Goal: Task Accomplishment & Management: Manage account settings

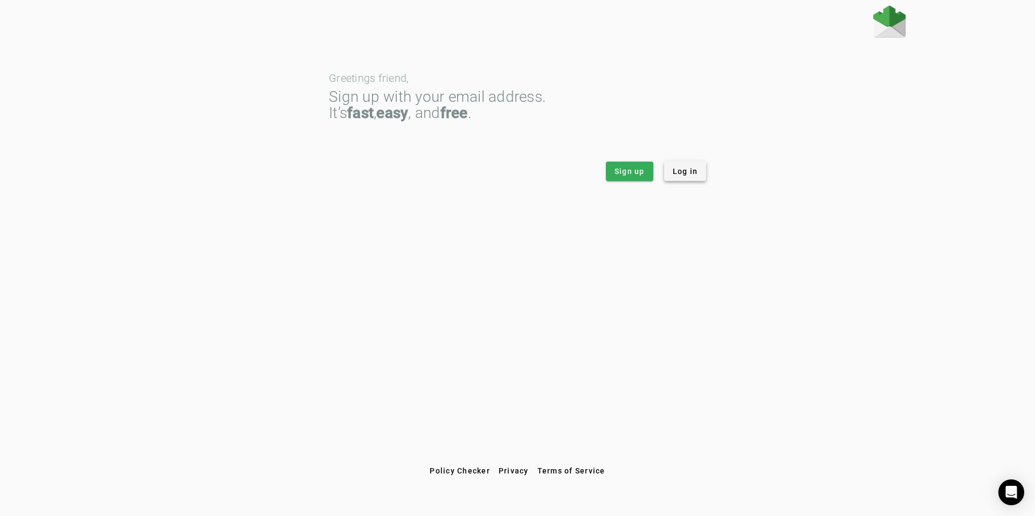
click at [699, 173] on span at bounding box center [685, 171] width 43 height 26
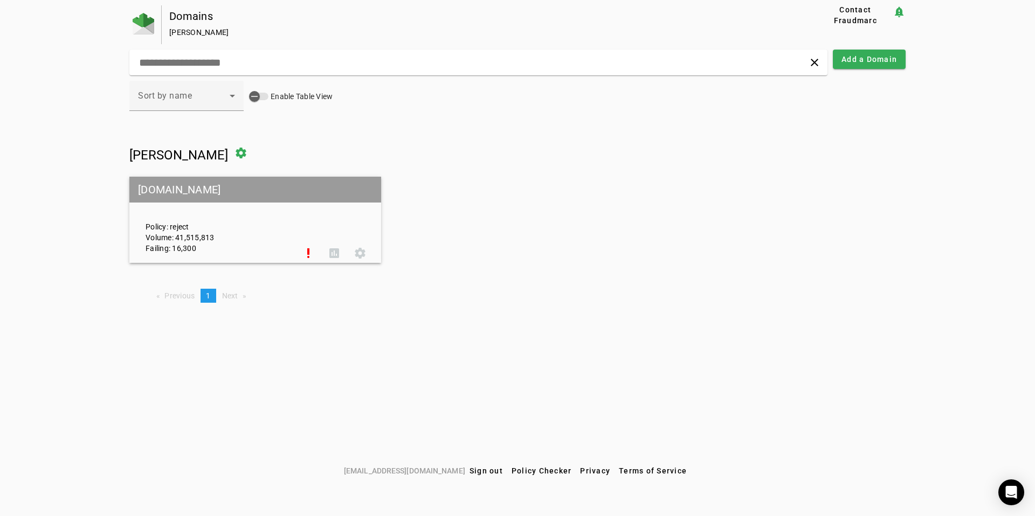
click at [249, 200] on mat-grid-tile-header "creativefabrica.com" at bounding box center [255, 190] width 252 height 26
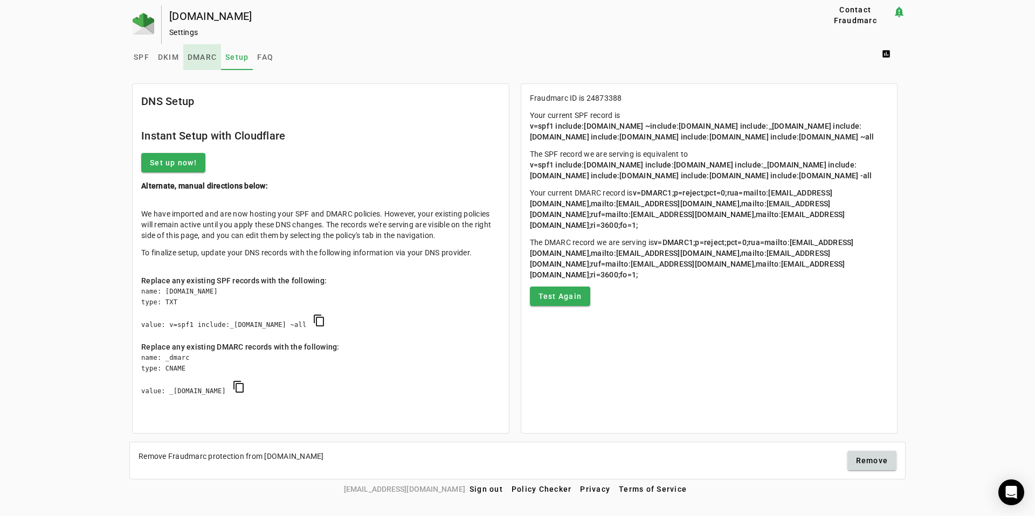
click at [206, 63] on span "DMARC" at bounding box center [202, 57] width 29 height 26
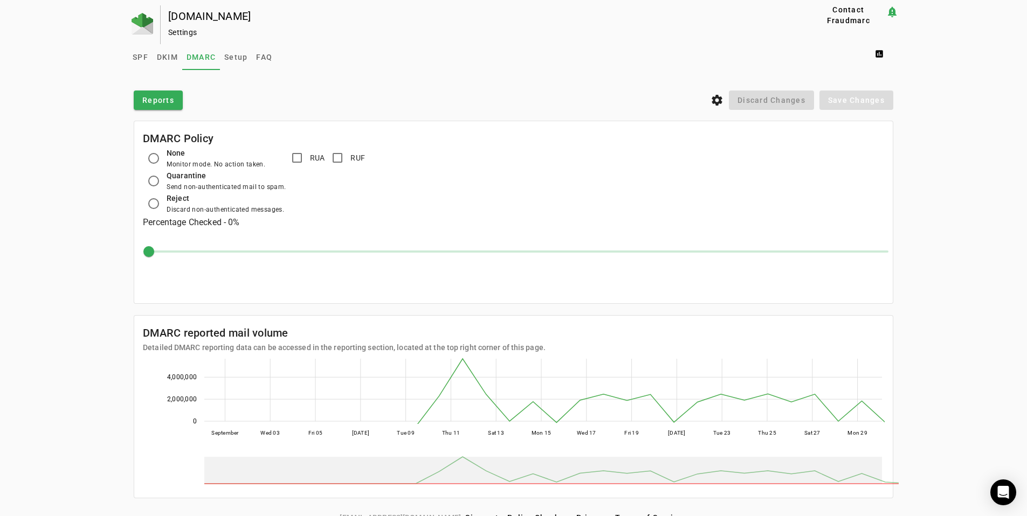
scroll to position [15, 0]
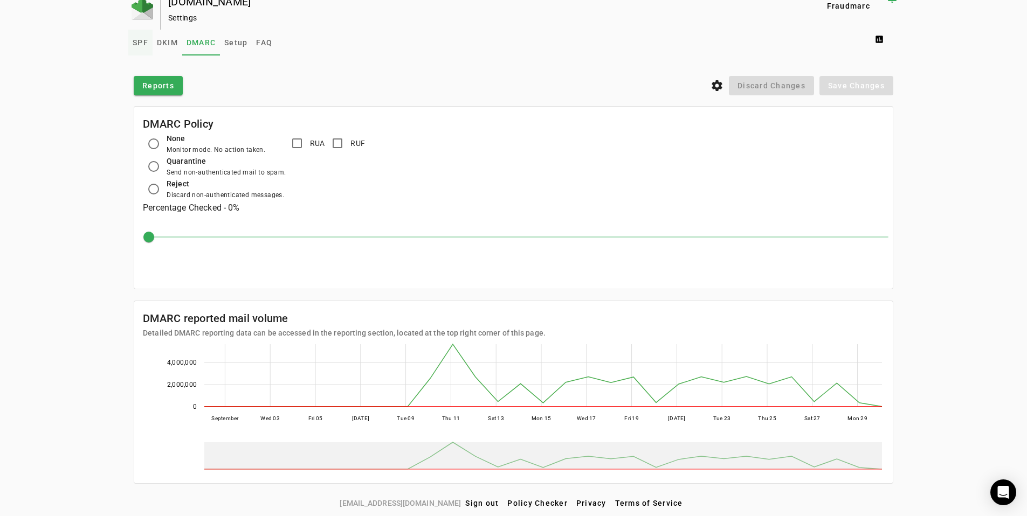
click at [140, 46] on span "SPF" at bounding box center [141, 43] width 16 height 8
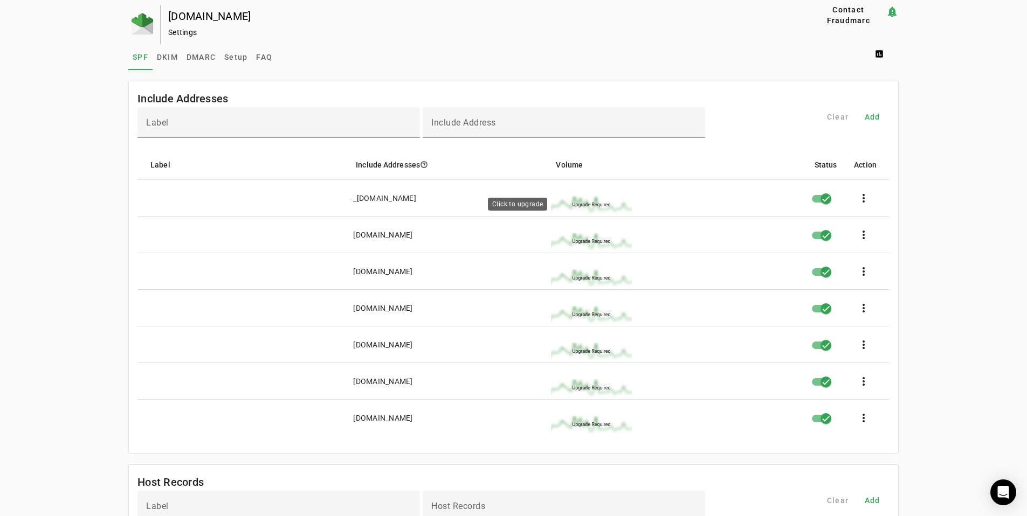
click at [597, 203] on img at bounding box center [591, 204] width 81 height 17
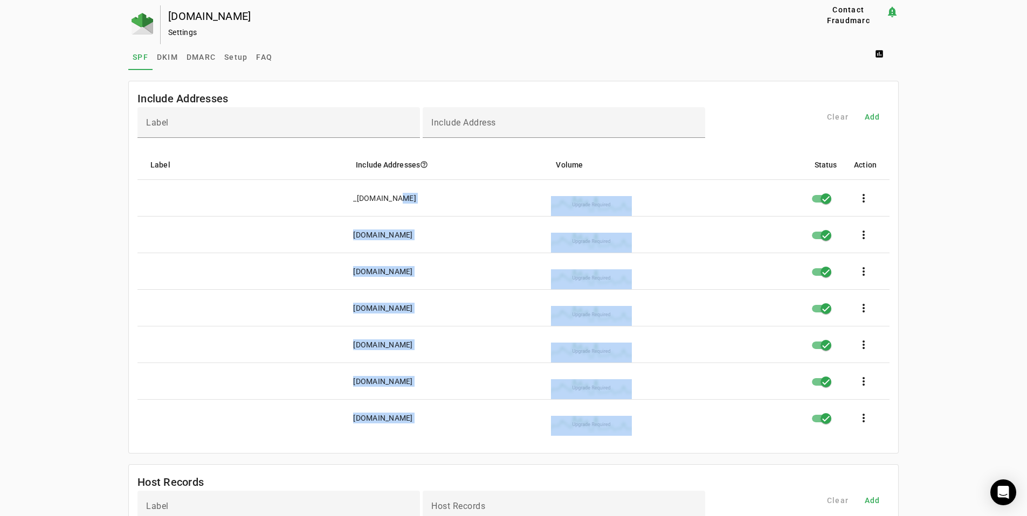
drag, startPoint x: 388, startPoint y: 197, endPoint x: 394, endPoint y: 446, distance: 248.5
click at [394, 446] on mat-card-content "Label Include Address Clear Add Label Include Addresses help_outline Volume Sta…" at bounding box center [513, 280] width 769 height 346
click at [396, 439] on mat-card-content at bounding box center [513, 440] width 752 height 9
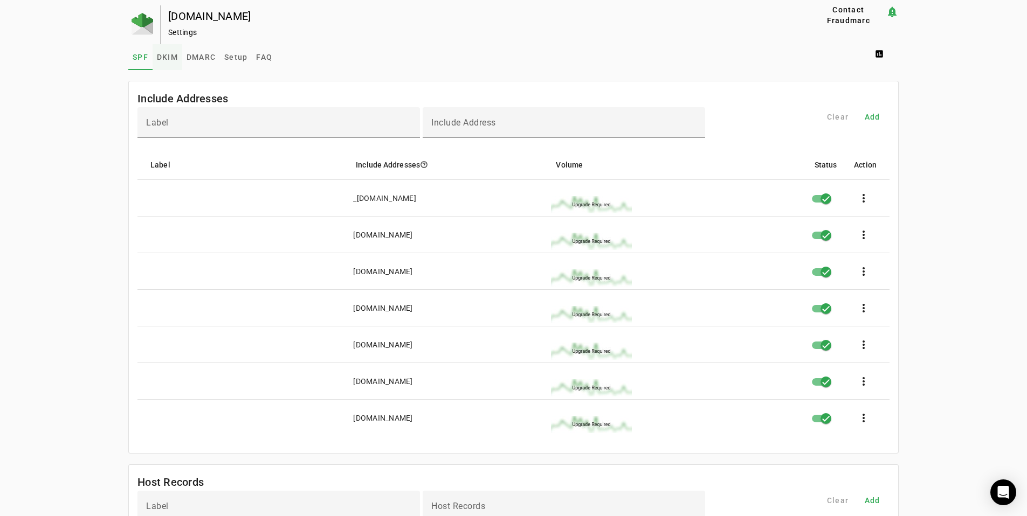
click at [163, 63] on span "DKIM" at bounding box center [167, 57] width 21 height 26
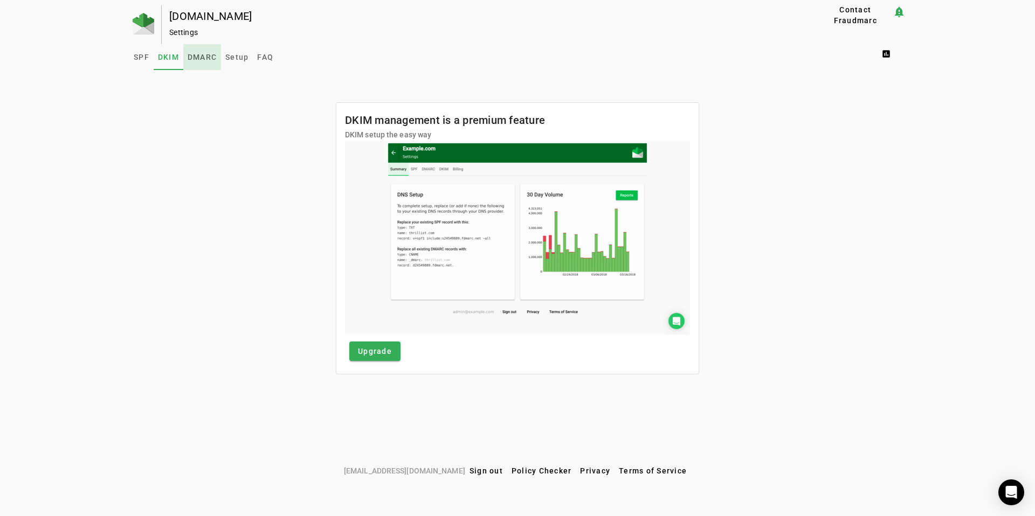
click at [198, 60] on span "DMARC" at bounding box center [202, 57] width 29 height 8
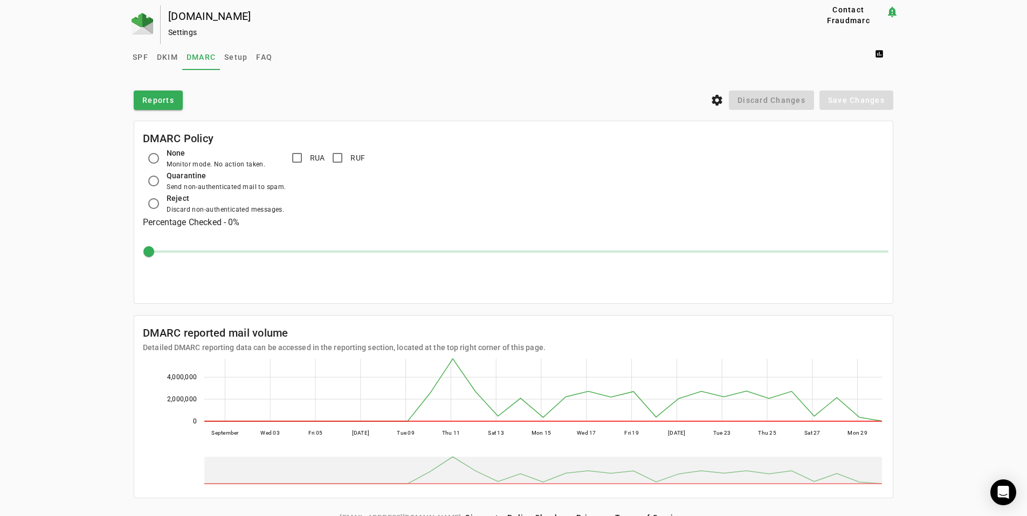
scroll to position [15, 0]
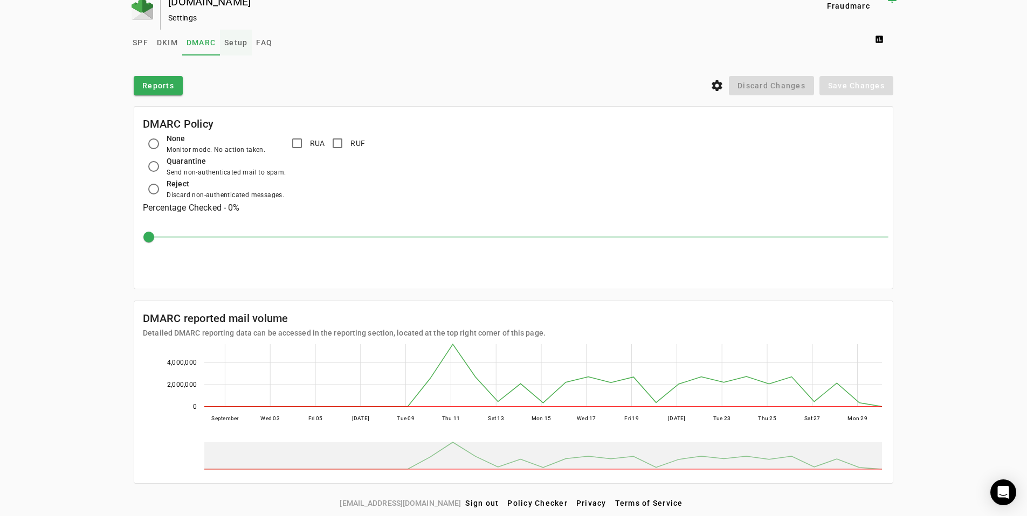
click at [228, 46] on span "Setup" at bounding box center [235, 43] width 23 height 8
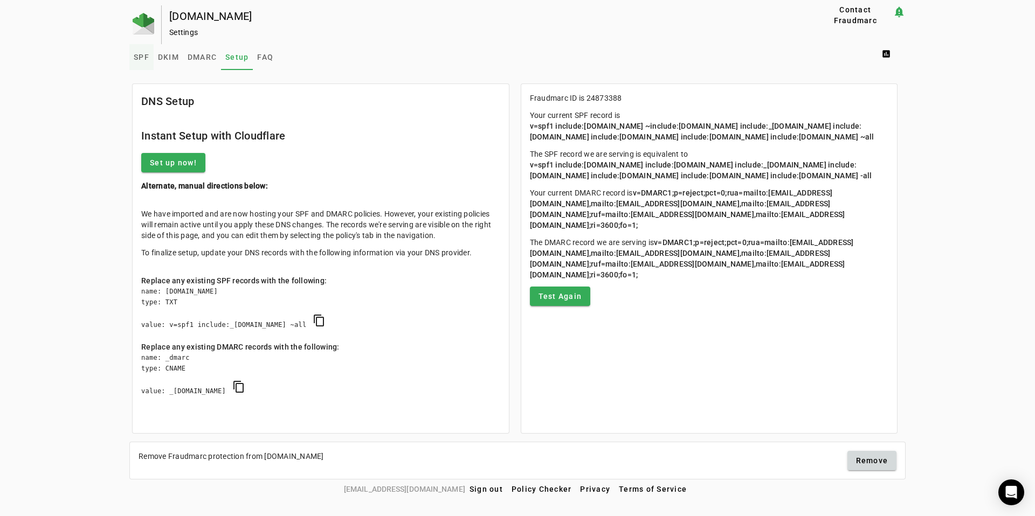
click at [141, 54] on span "SPF" at bounding box center [142, 57] width 16 height 8
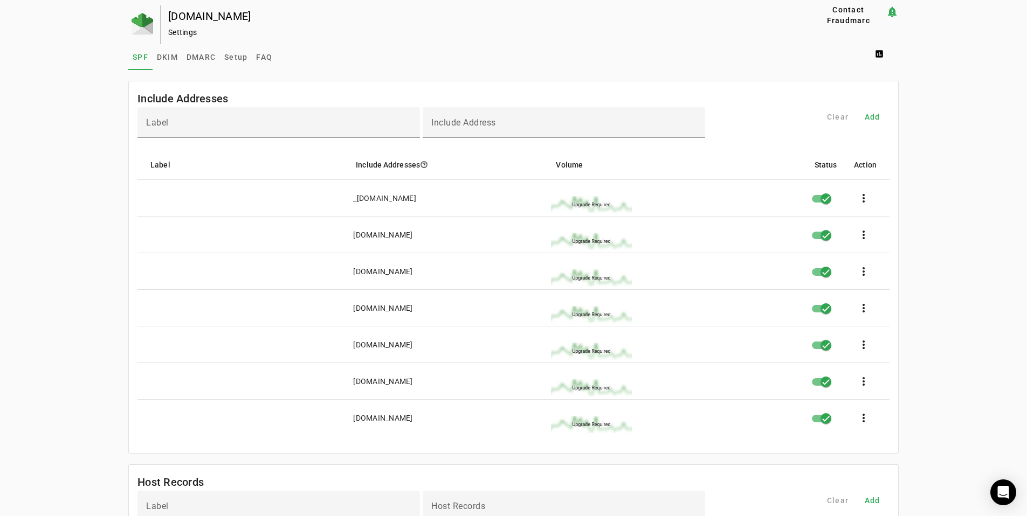
click at [864, 197] on span at bounding box center [863, 198] width 26 height 26
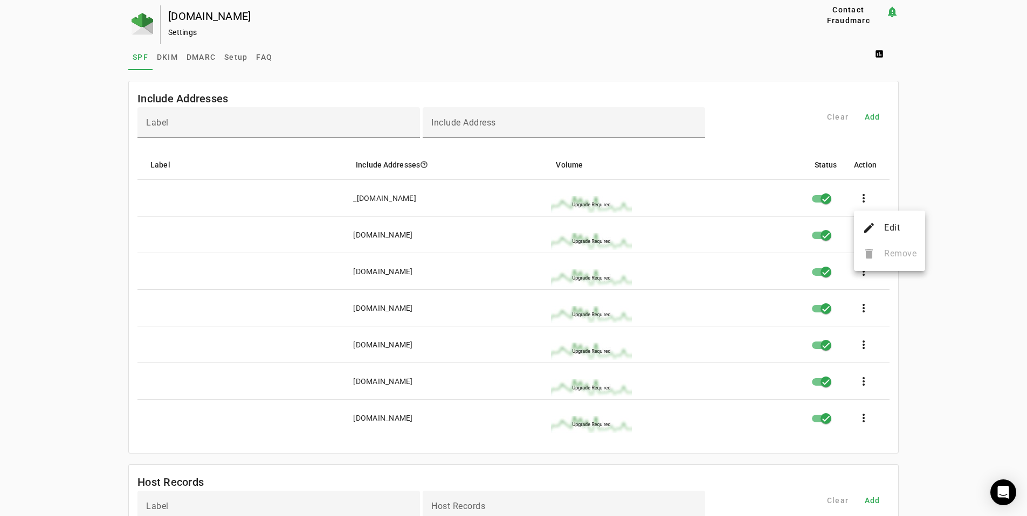
click at [939, 124] on div at bounding box center [513, 258] width 1027 height 516
click at [879, 54] on span at bounding box center [881, 54] width 34 height 26
click at [966, 26] on div at bounding box center [513, 258] width 1027 height 516
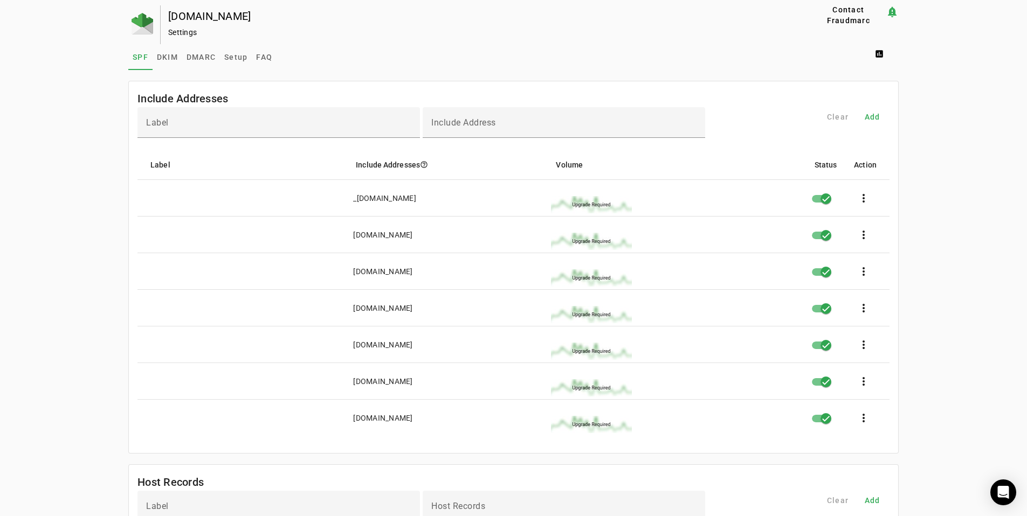
click at [836, 117] on div "Clear Add" at bounding box center [798, 128] width 181 height 43
click at [604, 46] on div "SPF DKIM DMARC Setup FAQ assessment" at bounding box center [513, 57] width 770 height 26
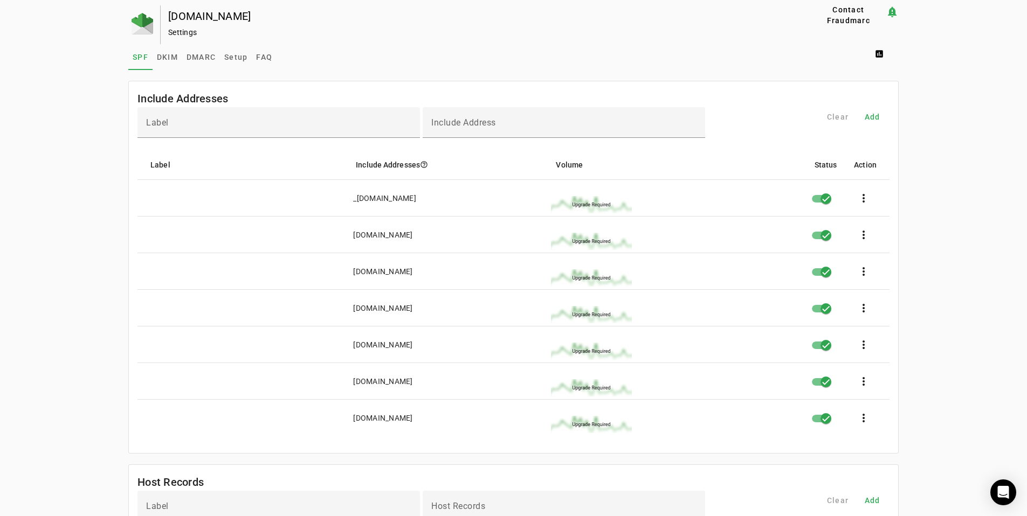
click at [169, 35] on div "Settings" at bounding box center [472, 32] width 608 height 11
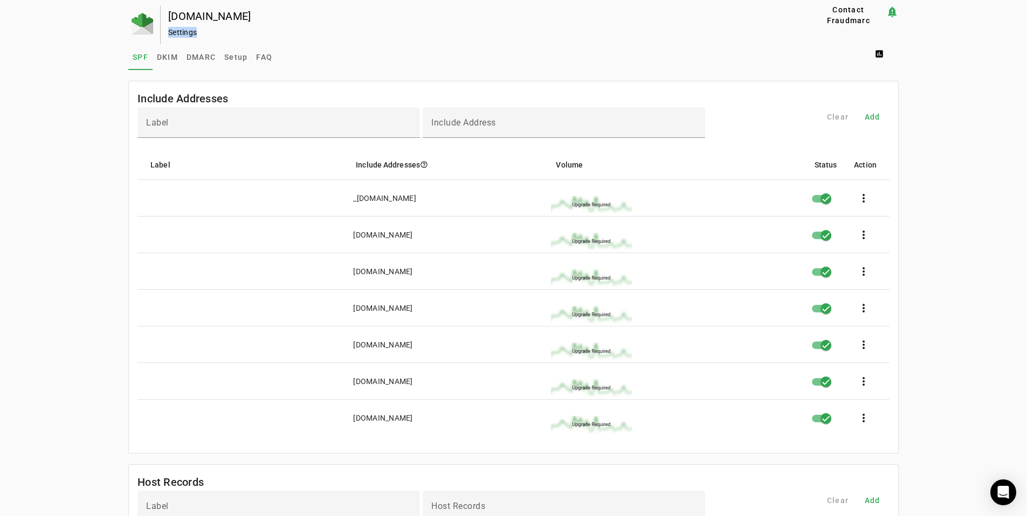
click at [169, 35] on div "Settings" at bounding box center [472, 32] width 608 height 11
click at [201, 33] on div "Settings" at bounding box center [472, 32] width 608 height 11
drag, startPoint x: 115, startPoint y: 131, endPoint x: 581, endPoint y: 449, distance: 564.7
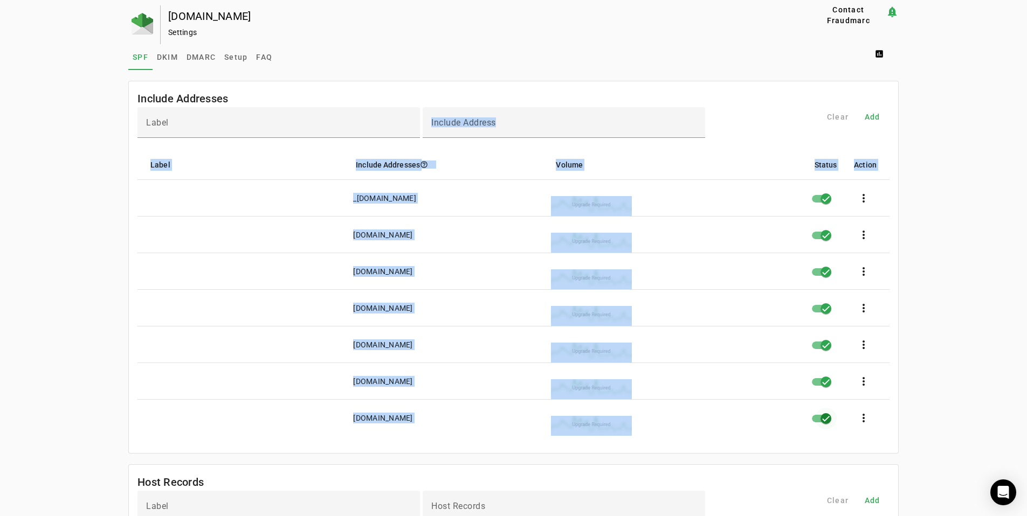
drag, startPoint x: 164, startPoint y: 184, endPoint x: 814, endPoint y: 420, distance: 691.7
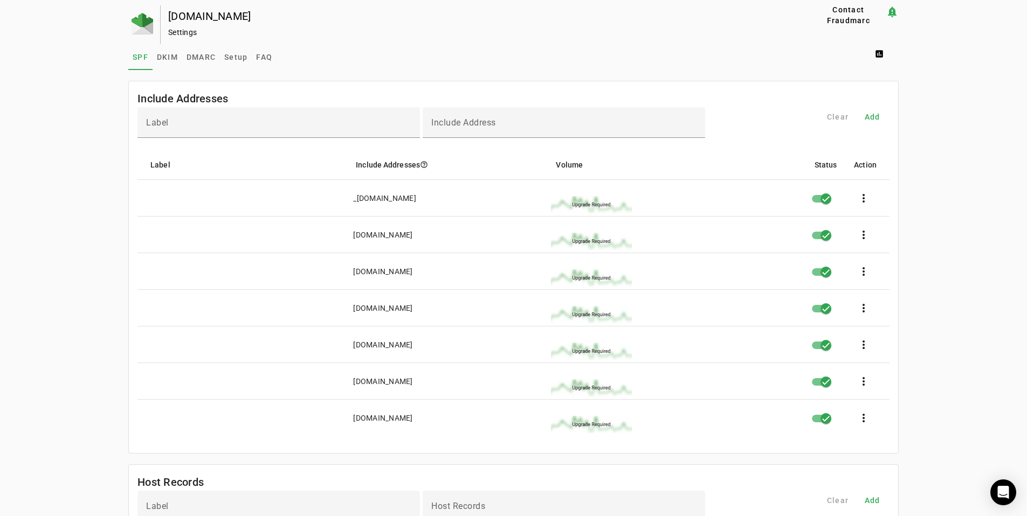
drag, startPoint x: 948, startPoint y: 431, endPoint x: 50, endPoint y: 172, distance: 934.9
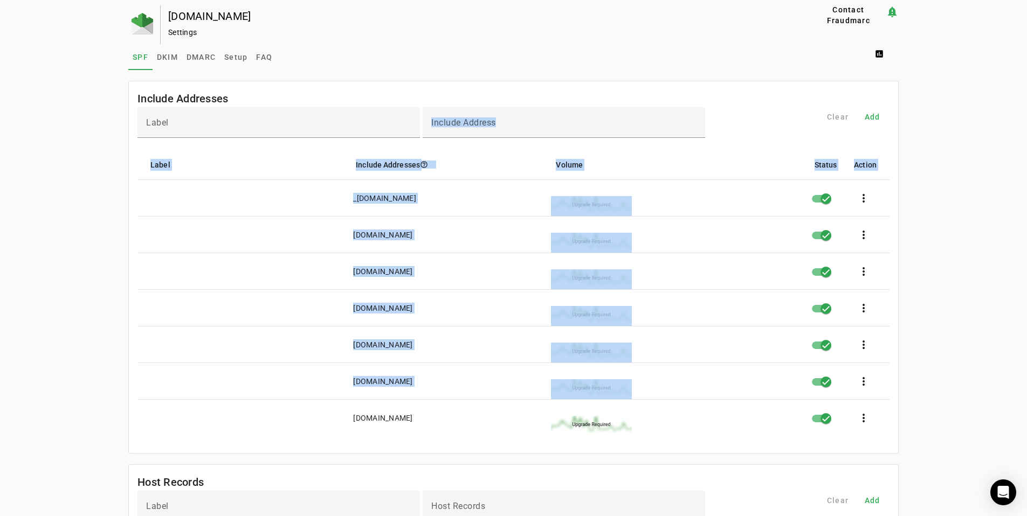
drag, startPoint x: 93, startPoint y: 121, endPoint x: 763, endPoint y: 407, distance: 728.6
